Goal: Task Accomplishment & Management: Complete application form

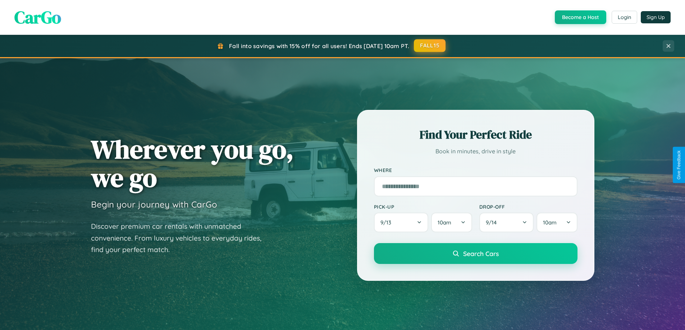
click at [430, 46] on button "FALL15" at bounding box center [430, 45] width 32 height 13
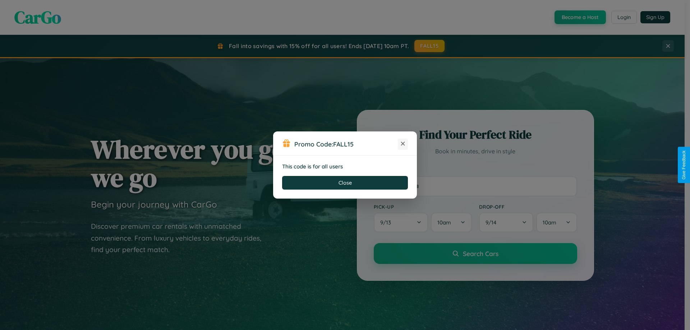
click at [403, 144] on icon at bounding box center [402, 143] width 7 height 7
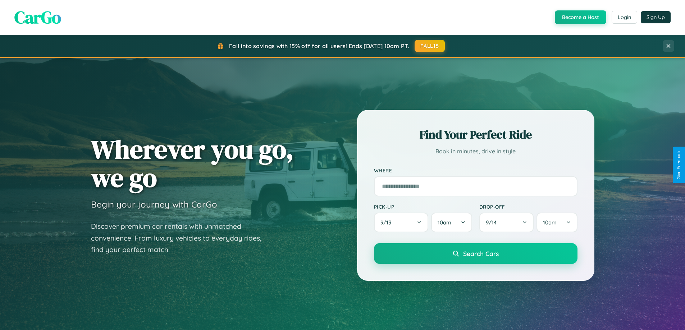
scroll to position [1384, 0]
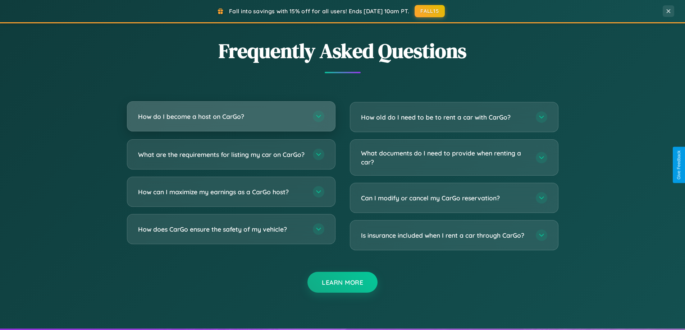
click at [231, 117] on h3 "How do I become a host on CarGo?" at bounding box center [222, 116] width 168 height 9
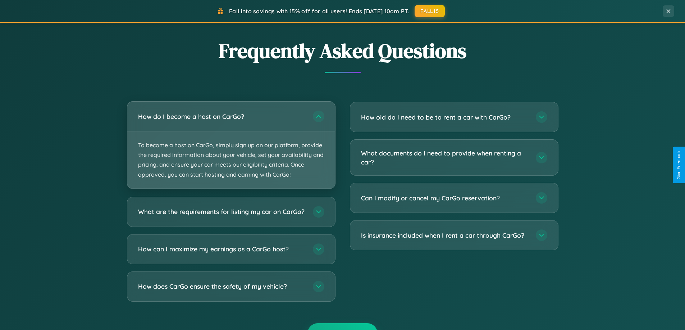
click at [231, 145] on p "To become a host on CarGo, simply sign up on our platform, provide the required…" at bounding box center [231, 160] width 208 height 57
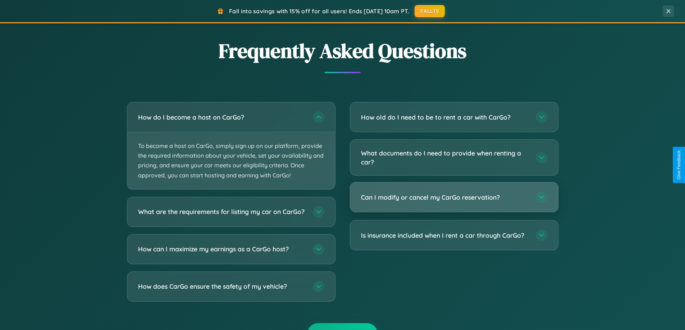
click at [454, 198] on h3 "Can I modify or cancel my CarGo reservation?" at bounding box center [445, 197] width 168 height 9
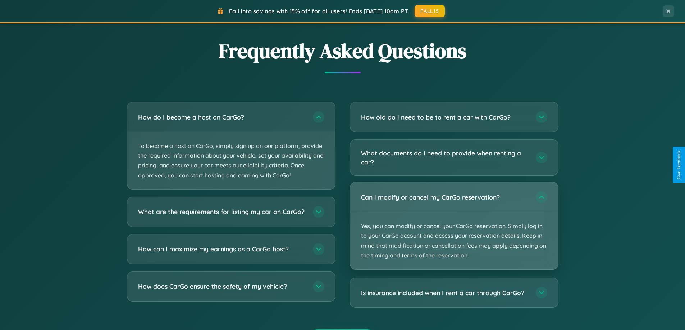
scroll to position [0, 0]
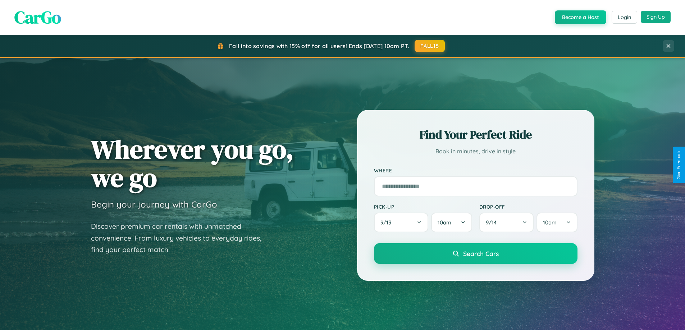
click at [655, 17] on button "Sign Up" at bounding box center [656, 17] width 30 height 12
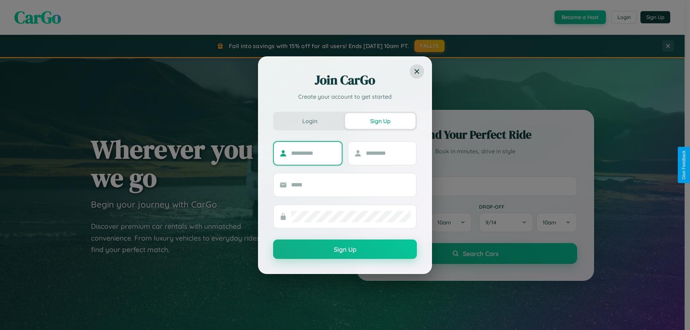
click at [314, 153] on input "text" at bounding box center [313, 154] width 45 height 12
type input "****"
click at [388, 153] on input "text" at bounding box center [388, 154] width 45 height 12
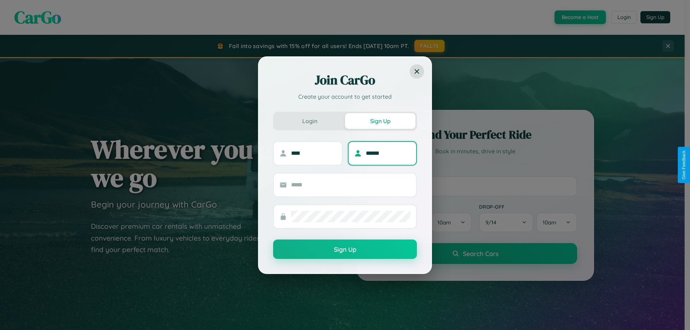
type input "******"
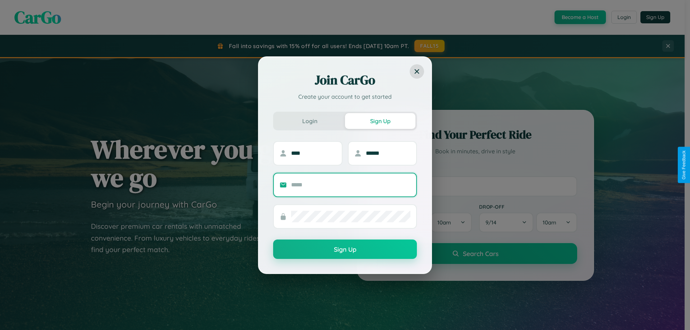
click at [351, 185] on input "text" at bounding box center [350, 185] width 119 height 12
type input "**********"
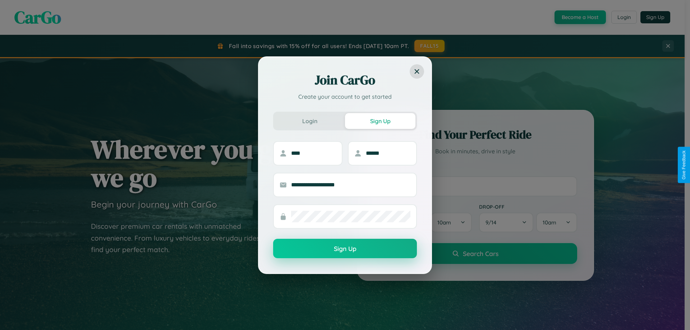
click at [345, 249] on button "Sign Up" at bounding box center [345, 248] width 144 height 19
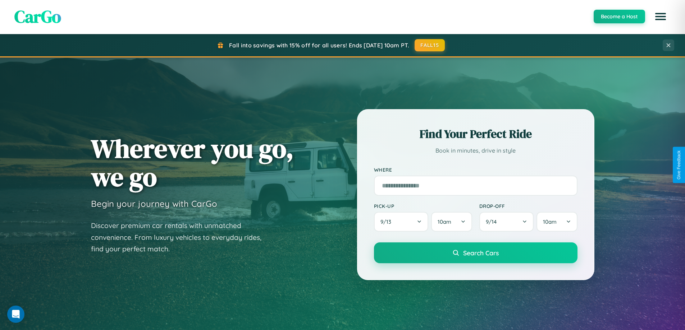
scroll to position [21, 0]
